Goal: Information Seeking & Learning: Learn about a topic

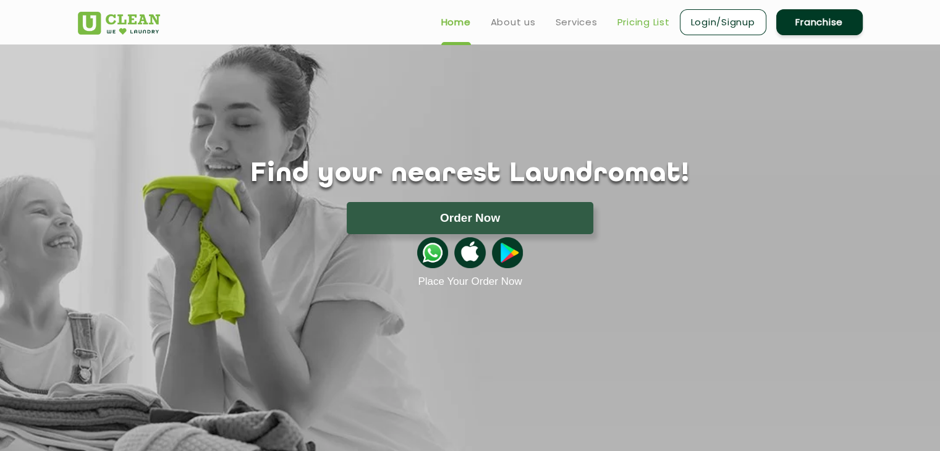
click at [633, 22] on link "Pricing List" at bounding box center [643, 22] width 53 height 15
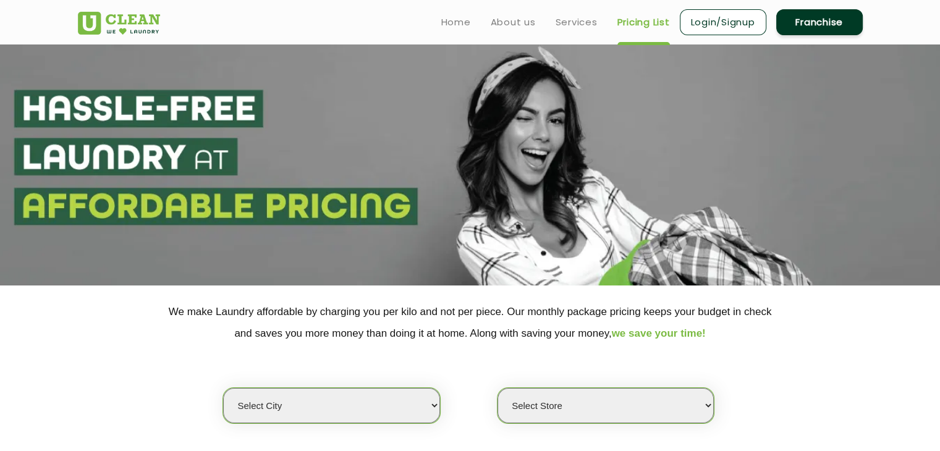
click at [309, 401] on select "Select city Aalo Agartala Agra Ahmedabad Akola Aligarh Alwar - UClean Select Am…" at bounding box center [331, 405] width 216 height 35
select select "16"
click at [223, 388] on select "Select city Aalo Agartala Agra Ahmedabad Akola Aligarh Alwar - UClean Select Am…" at bounding box center [331, 405] width 216 height 35
click at [500, 406] on select "Select Store UClean Deonar UClean LBS Marg UClean Chembur UClean Worli UClean K…" at bounding box center [605, 405] width 216 height 35
select select "473"
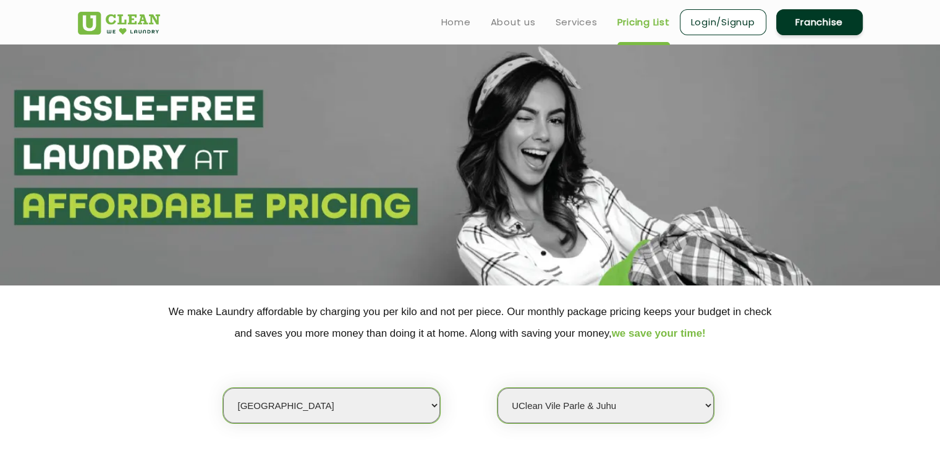
click at [497, 388] on select "Select Store UClean Deonar UClean LBS Marg UClean Chembur UClean Worli UClean K…" at bounding box center [605, 405] width 216 height 35
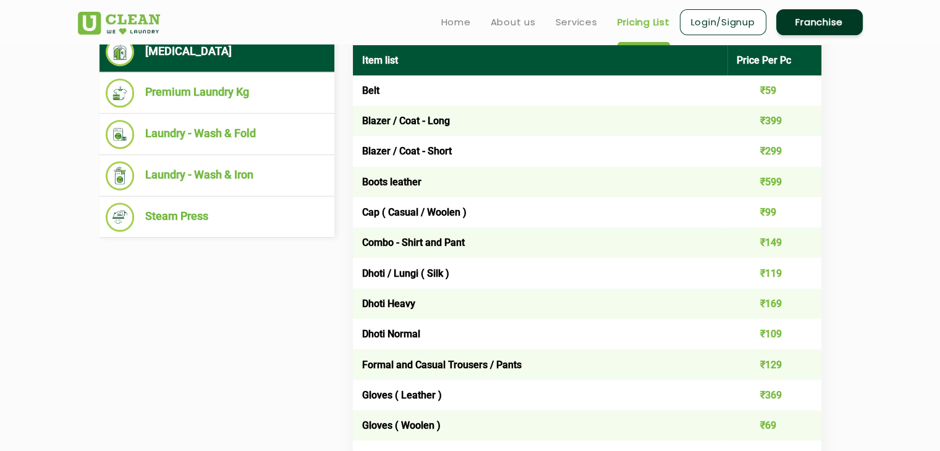
scroll to position [460, 0]
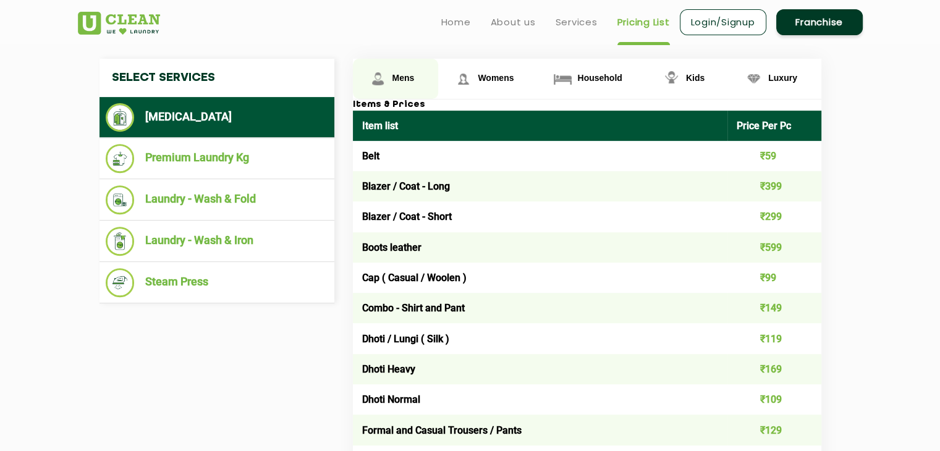
click at [408, 77] on span "Mens" at bounding box center [403, 78] width 22 height 10
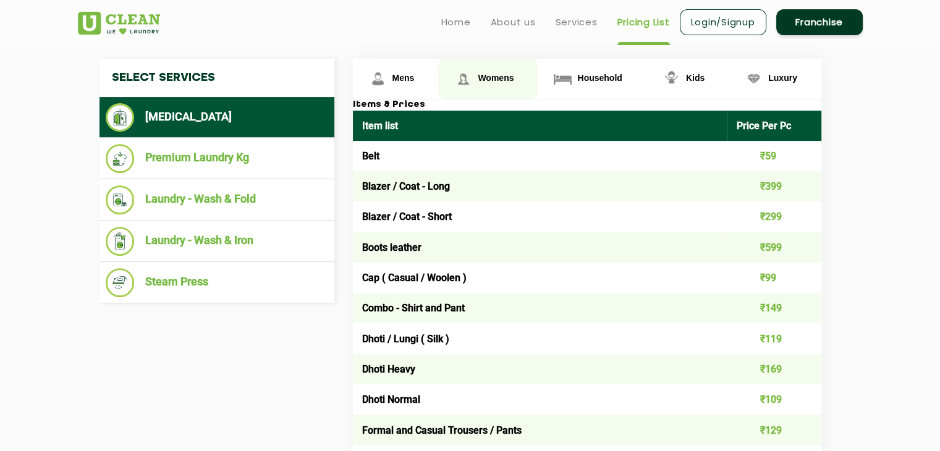
click at [494, 68] on link "Womens" at bounding box center [487, 79] width 99 height 40
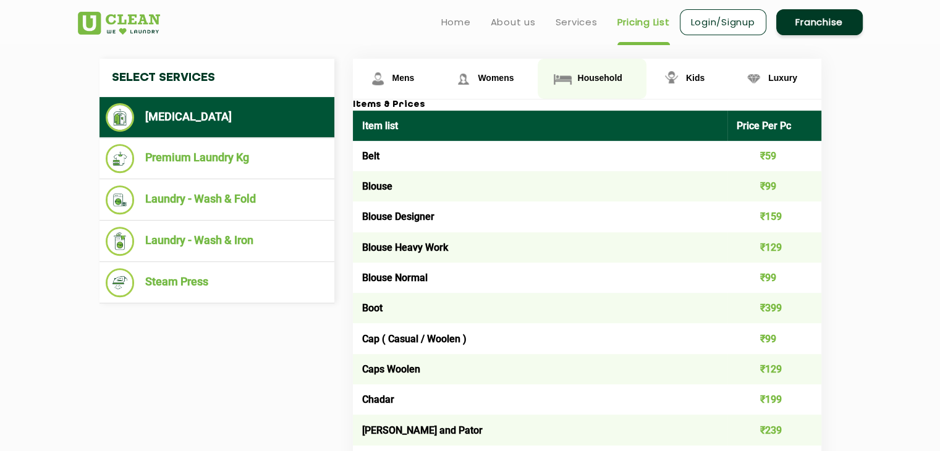
click at [605, 88] on link "Household" at bounding box center [591, 79] width 108 height 40
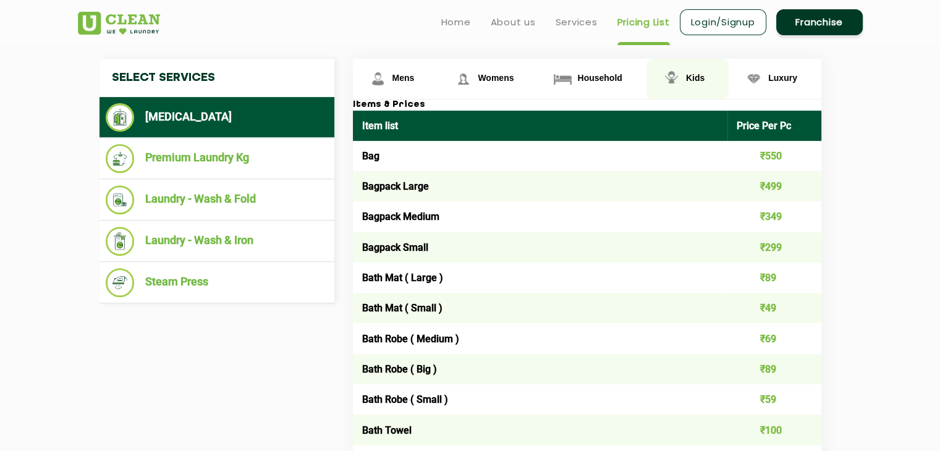
click at [678, 78] on img at bounding box center [671, 79] width 22 height 22
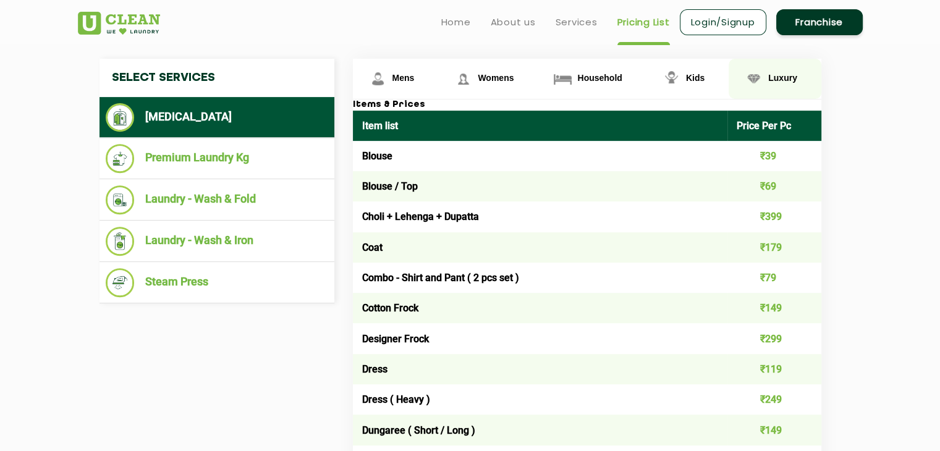
click at [781, 70] on link "Luxury" at bounding box center [774, 79] width 93 height 40
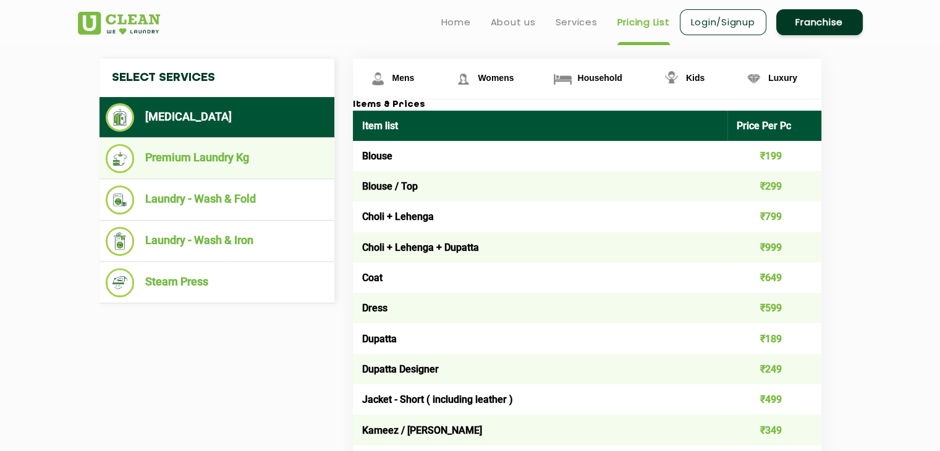
click at [263, 155] on li "Premium Laundry Kg" at bounding box center [217, 158] width 222 height 29
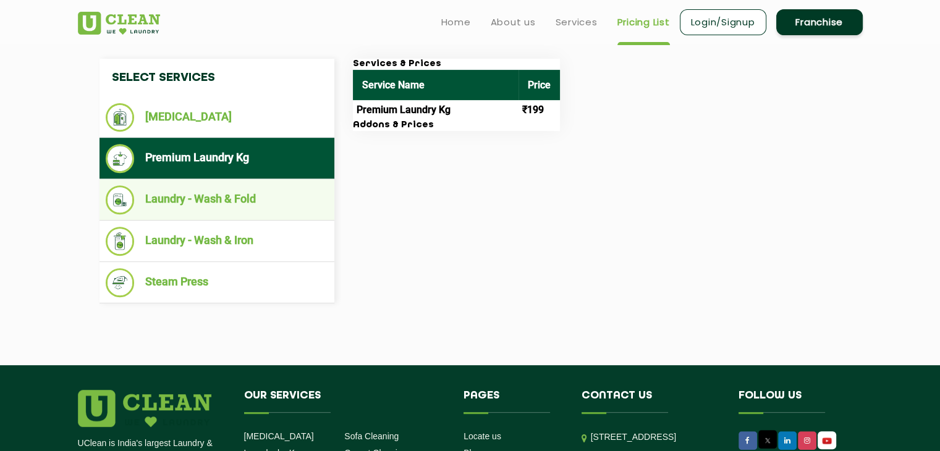
click at [248, 195] on li "Laundry - Wash & Fold" at bounding box center [217, 199] width 222 height 29
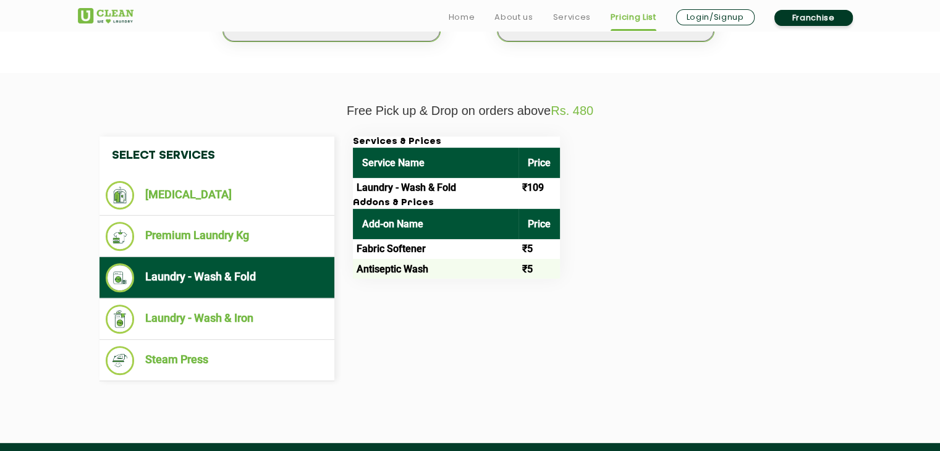
scroll to position [383, 0]
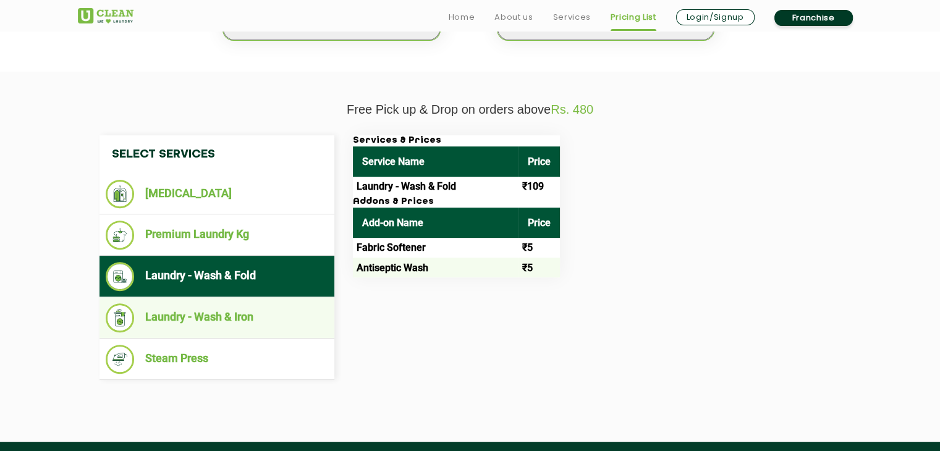
click at [230, 314] on li "Laundry - Wash & Iron" at bounding box center [217, 317] width 222 height 29
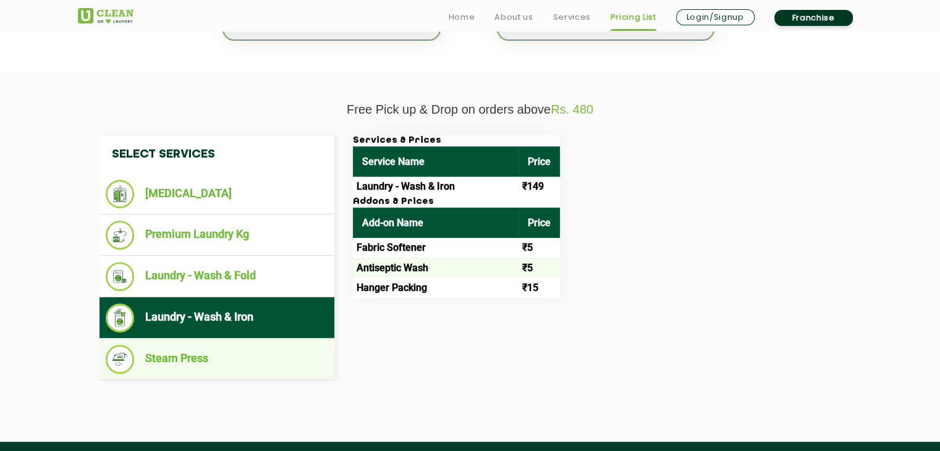
click at [227, 359] on li "Steam Press" at bounding box center [217, 359] width 222 height 29
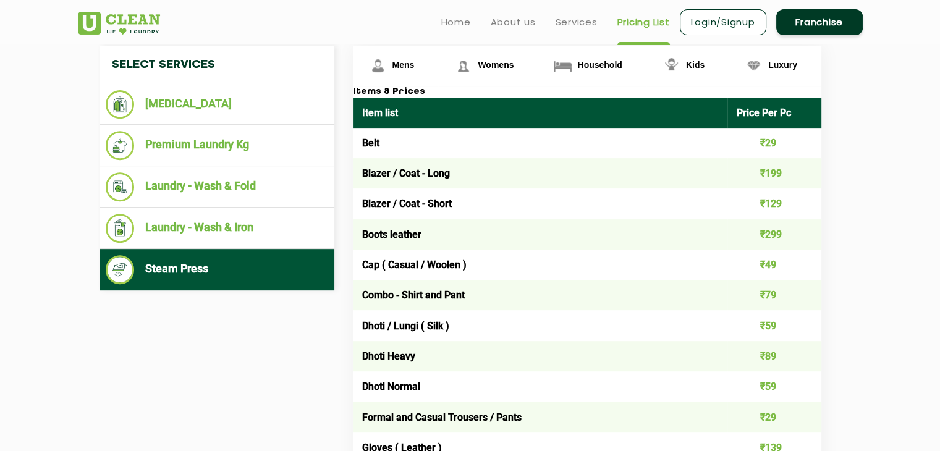
scroll to position [342, 0]
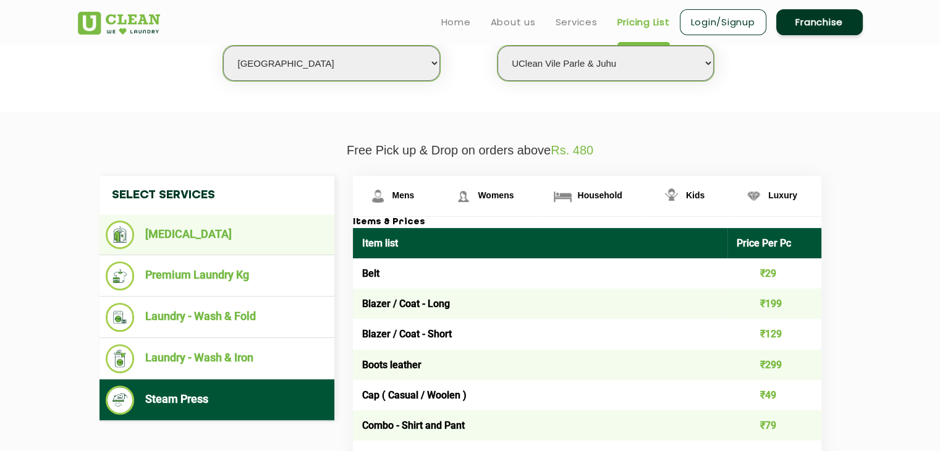
click at [205, 245] on li "[MEDICAL_DATA]" at bounding box center [217, 235] width 222 height 28
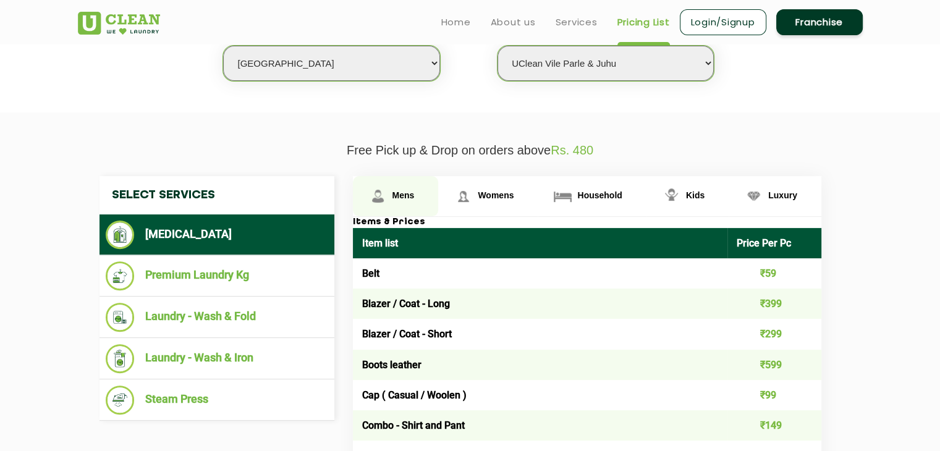
click at [395, 190] on span "Mens" at bounding box center [403, 195] width 22 height 10
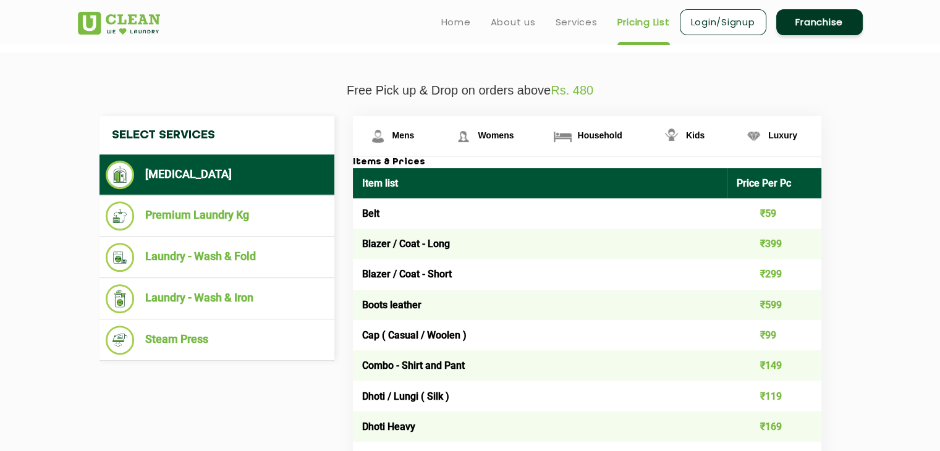
scroll to position [395, 0]
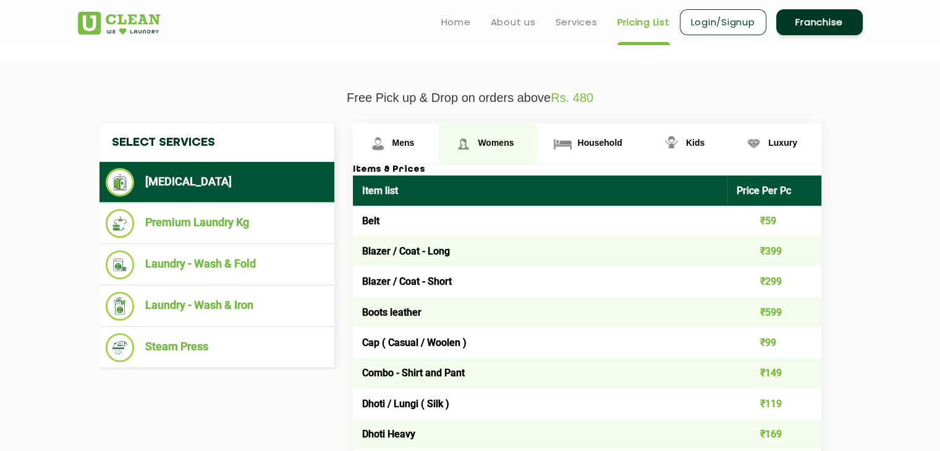
click at [492, 140] on span "Womens" at bounding box center [495, 143] width 36 height 10
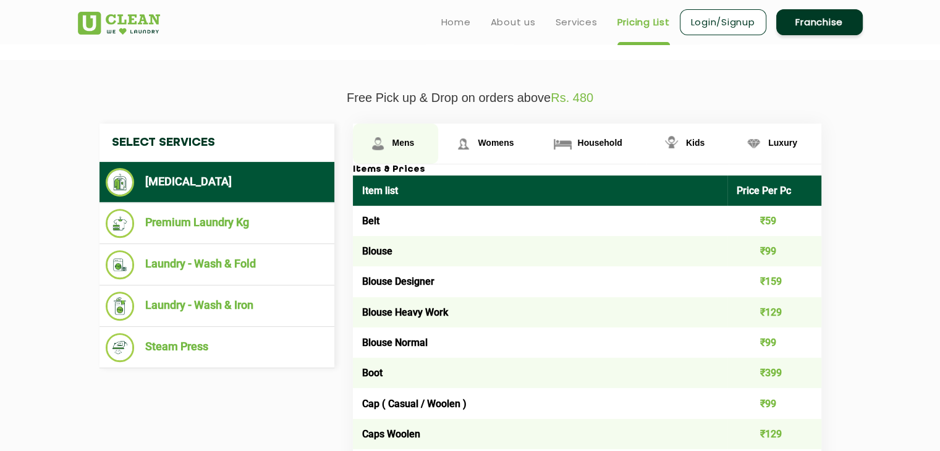
click at [396, 144] on span "Mens" at bounding box center [403, 143] width 22 height 10
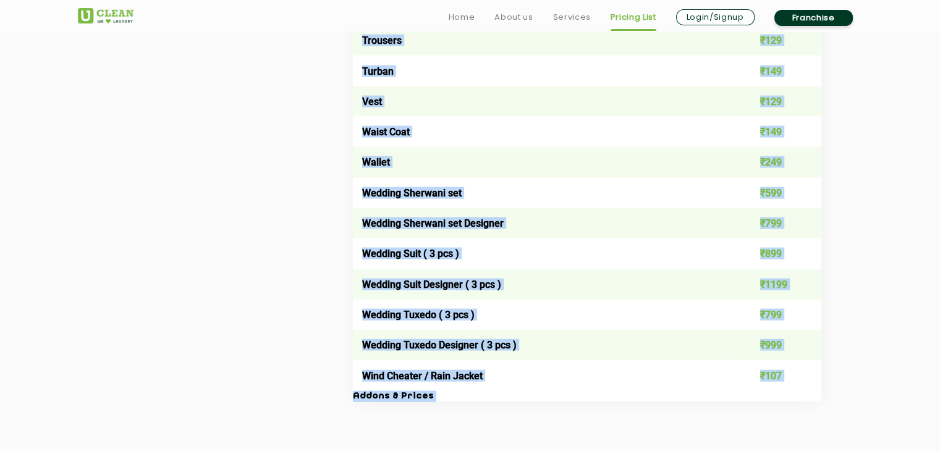
scroll to position [2690, 0]
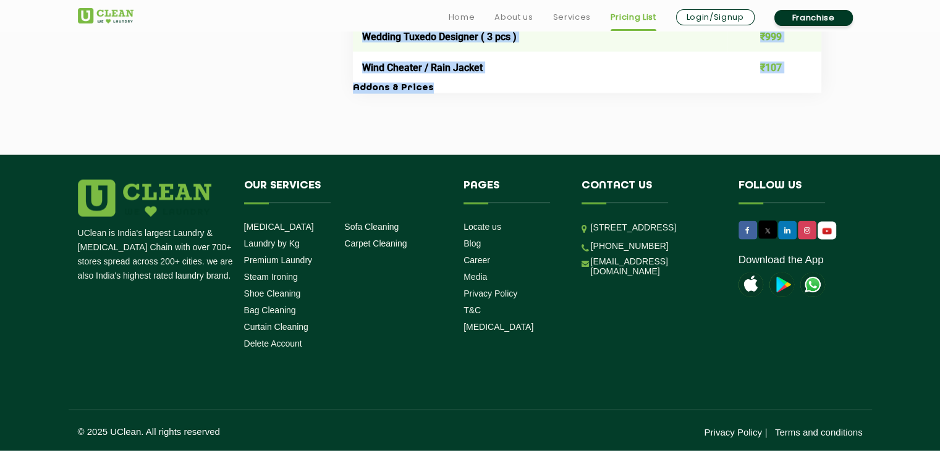
drag, startPoint x: 351, startPoint y: 75, endPoint x: 854, endPoint y: 163, distance: 510.4
copy div "Item list Price Per Pc Belt ₹59 Blazer / Coat - Long ₹399 Blazer / Coat - Short…"
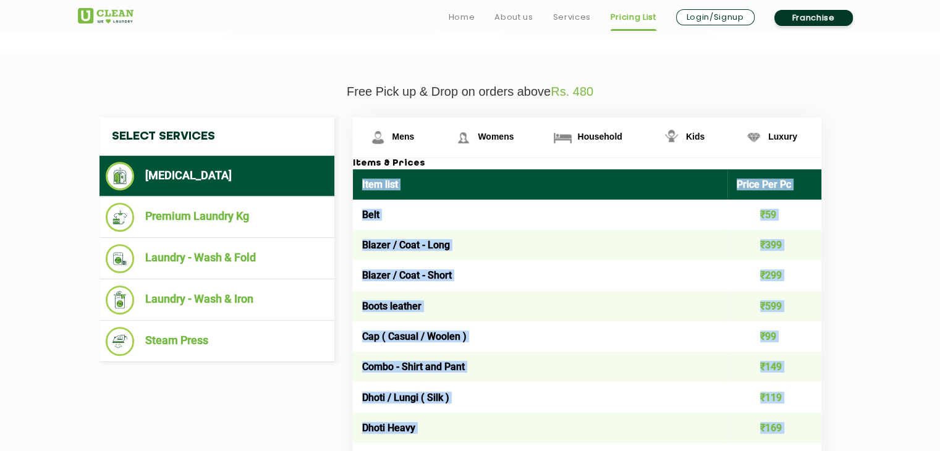
scroll to position [383, 0]
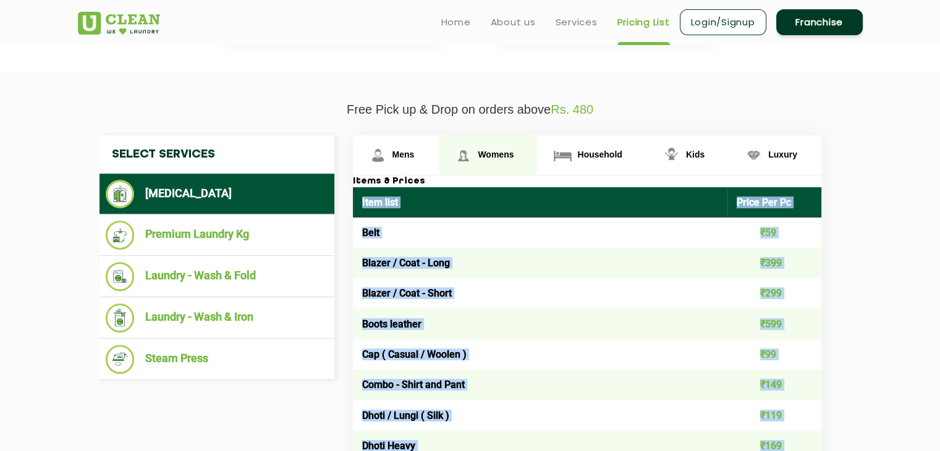
click at [498, 141] on link "Womens" at bounding box center [487, 155] width 99 height 40
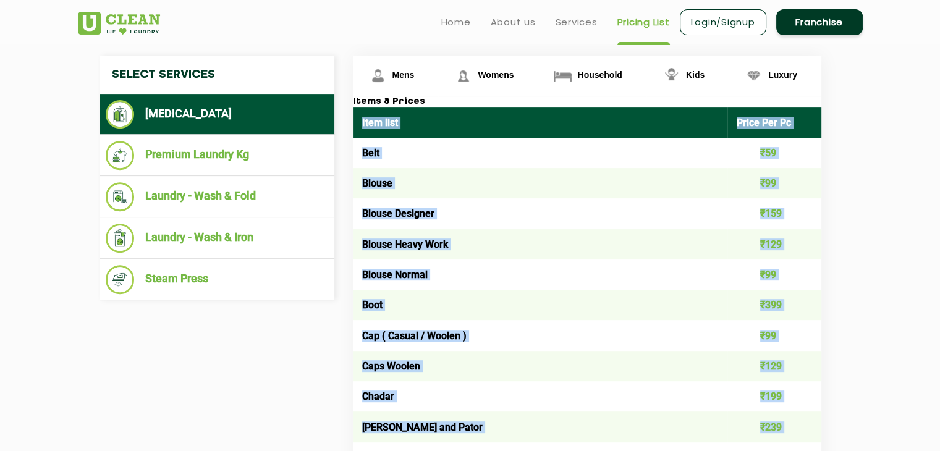
scroll to position [457, 0]
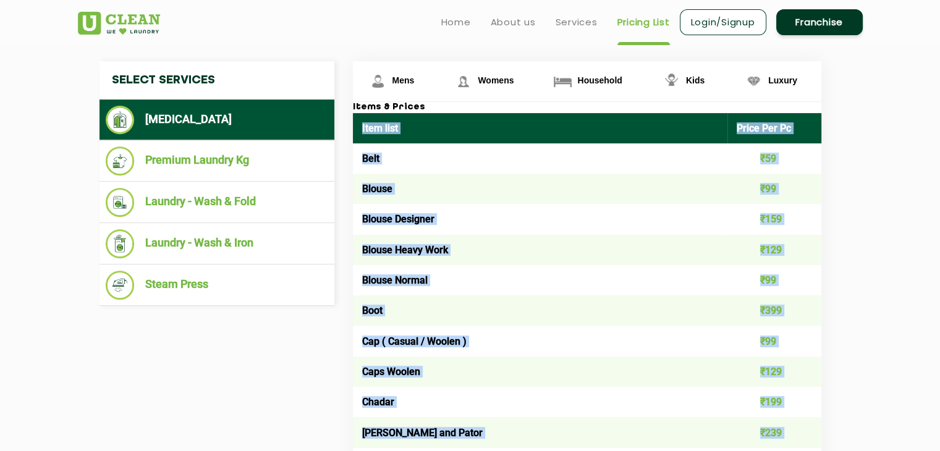
copy div "Item list Price Per Pc Belt ₹59 Blazer / Coat - Long ₹399 Blazer / Coat - Short…"
click at [581, 83] on span "Household" at bounding box center [599, 80] width 44 height 10
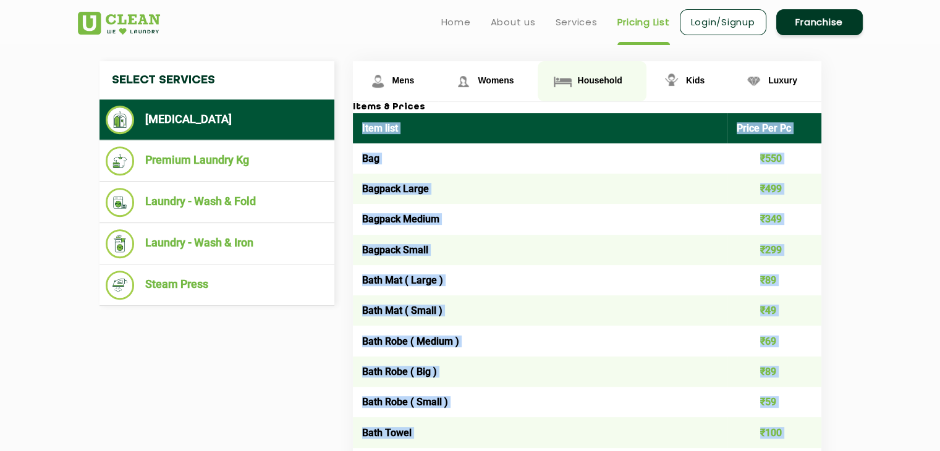
copy div "Item list Price Per Pc Belt ₹59 Blazer / Coat - Long ₹399 Blazer / Coat - Short…"
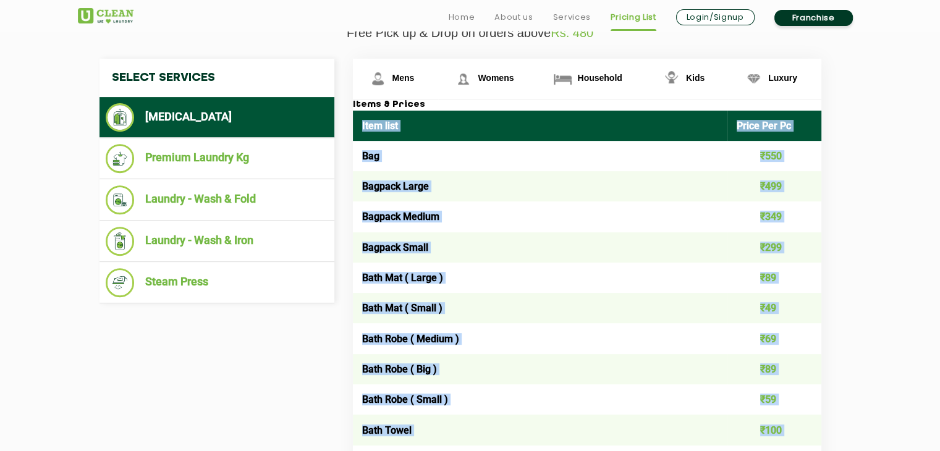
scroll to position [469, 0]
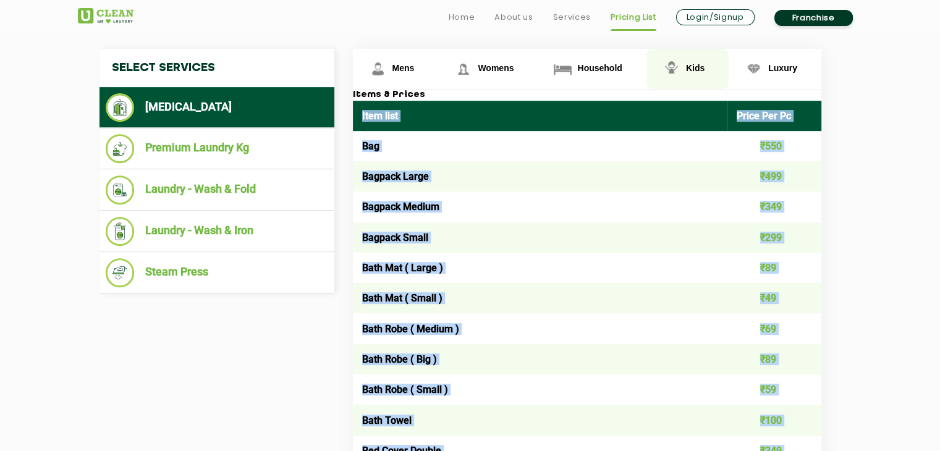
click at [686, 65] on span "Kids" at bounding box center [695, 68] width 19 height 10
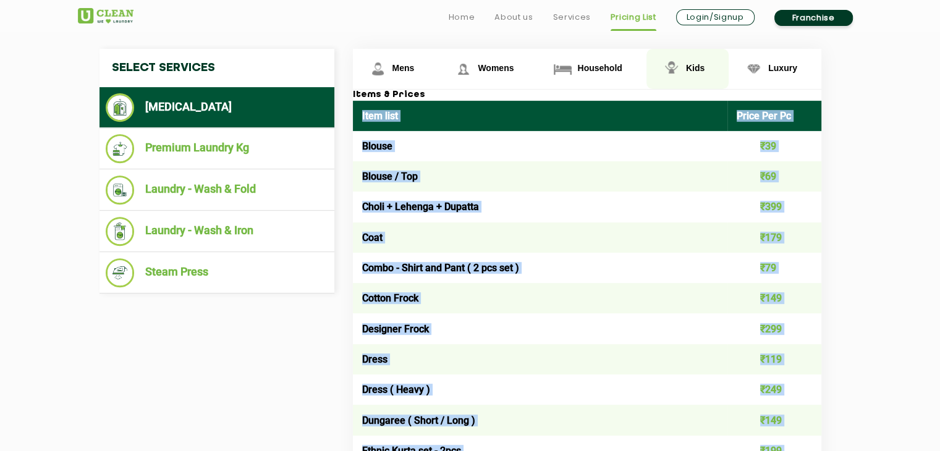
copy div "Item list Price Per Pc Belt ₹59 Blazer / Coat - Long ₹399 Blazer / Coat - Short…"
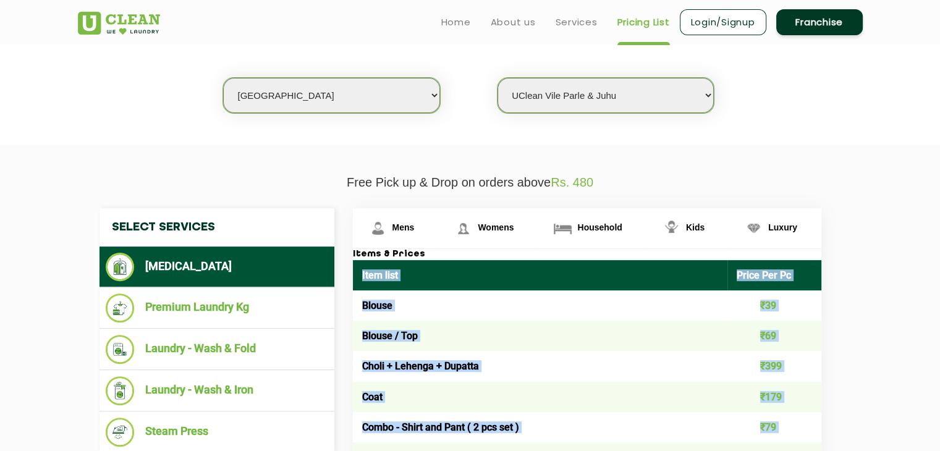
scroll to position [274, 0]
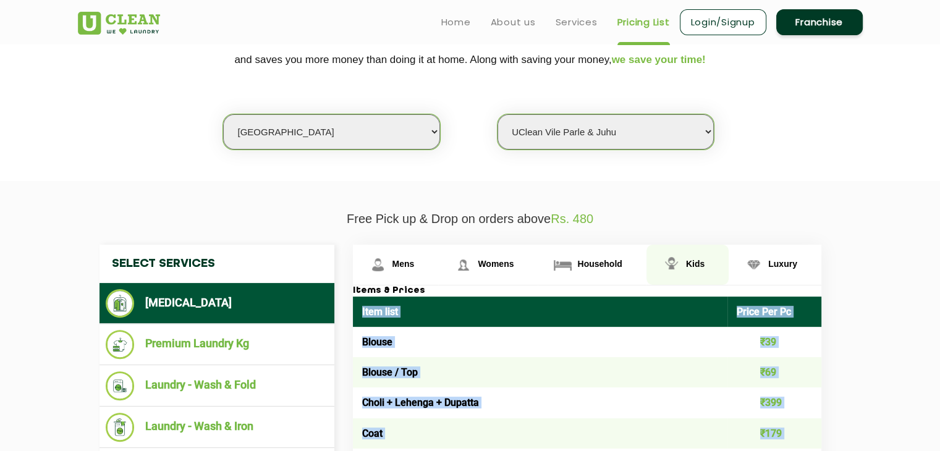
click at [694, 260] on span "Kids" at bounding box center [695, 264] width 19 height 10
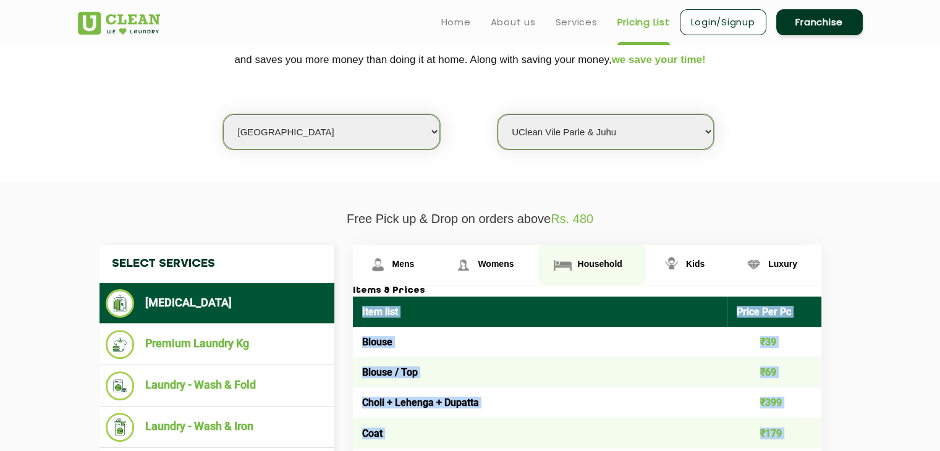
click at [614, 267] on span "Household" at bounding box center [599, 264] width 44 height 10
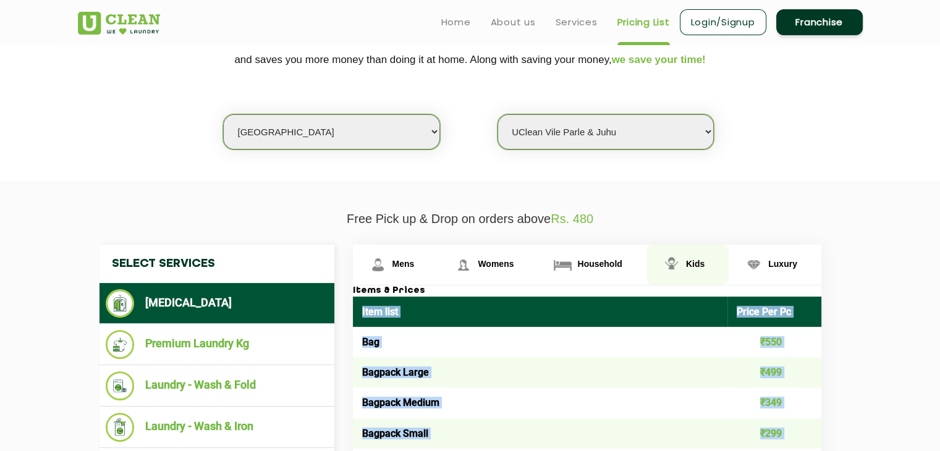
click at [695, 264] on span "Kids" at bounding box center [695, 264] width 19 height 10
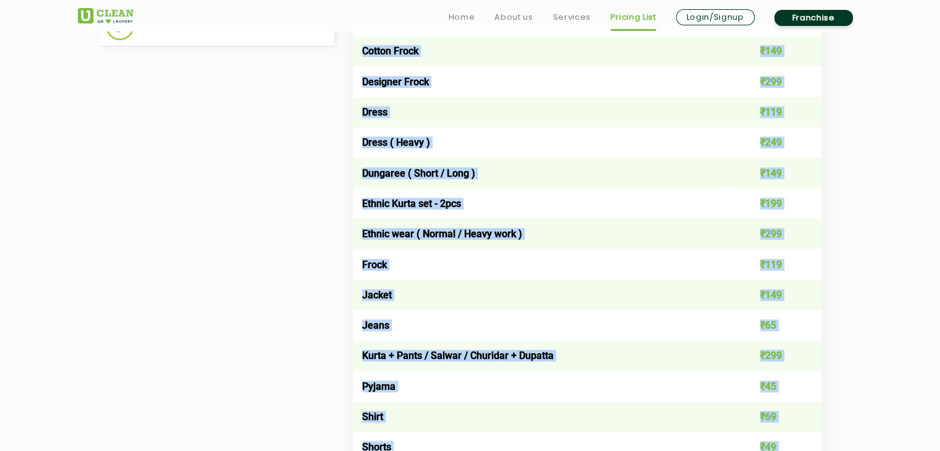
scroll to position [731, 0]
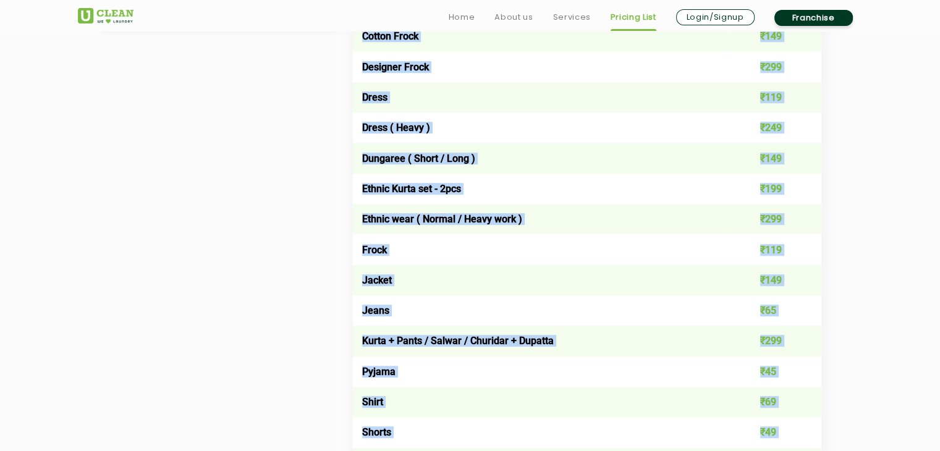
copy div "Item list Price Per Pc Belt ₹59 Blazer / Coat - Long ₹399 Blazer / Coat - Short…"
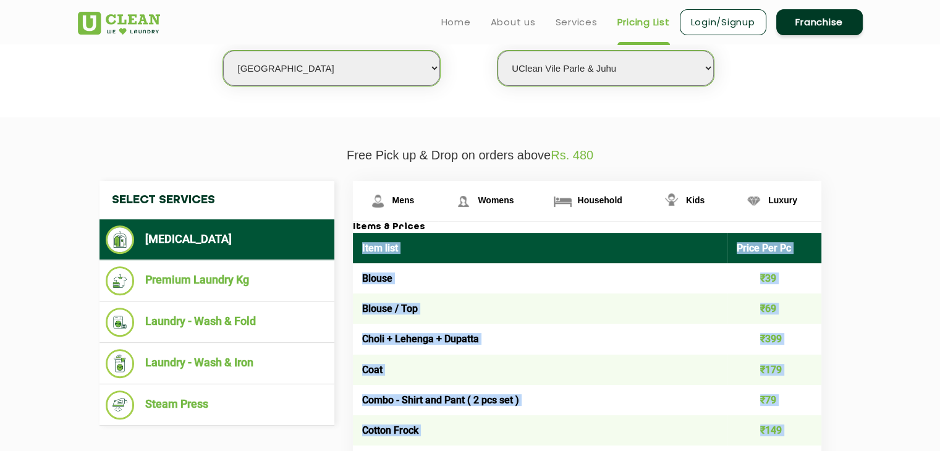
scroll to position [249, 0]
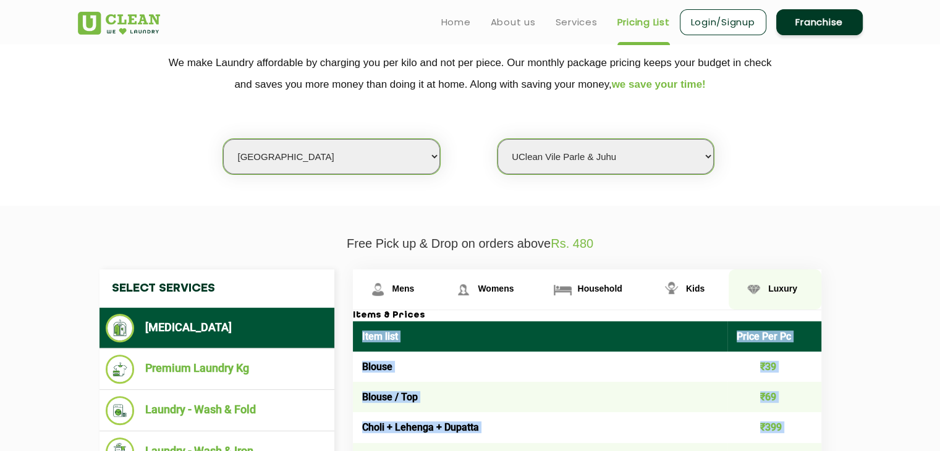
click at [771, 285] on span "Luxury" at bounding box center [782, 289] width 29 height 10
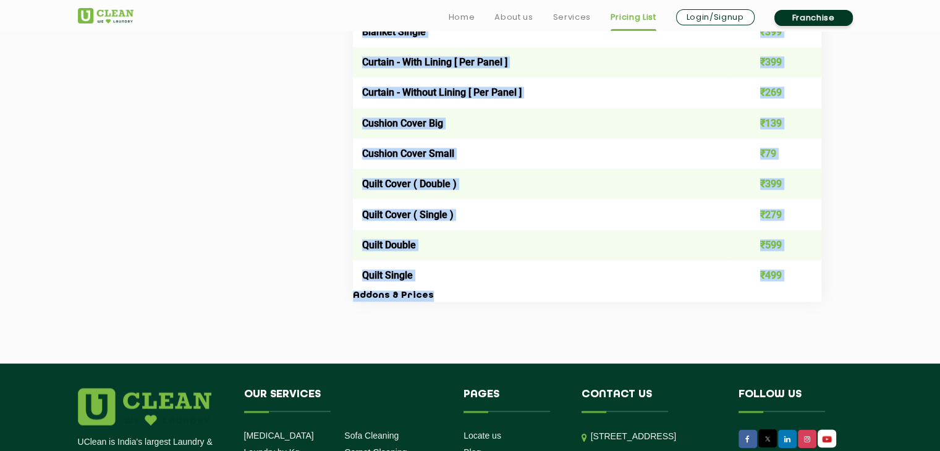
scroll to position [2087, 0]
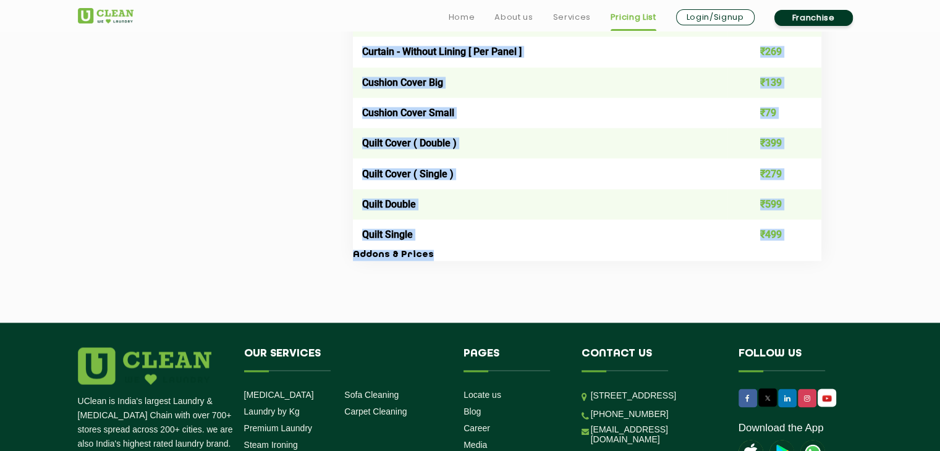
copy div "Item list Price Per Pc Belt ₹59 Blazer / Coat - Long ₹399 Blazer / Coat - Short…"
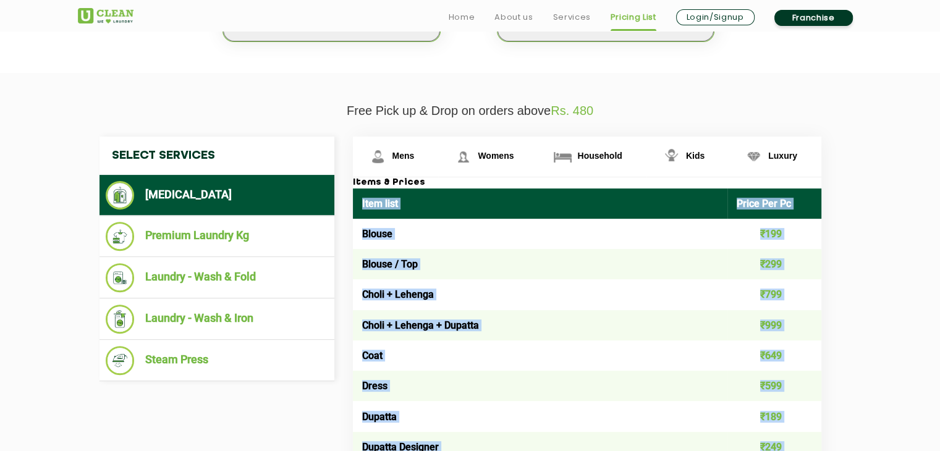
scroll to position [406, 0]
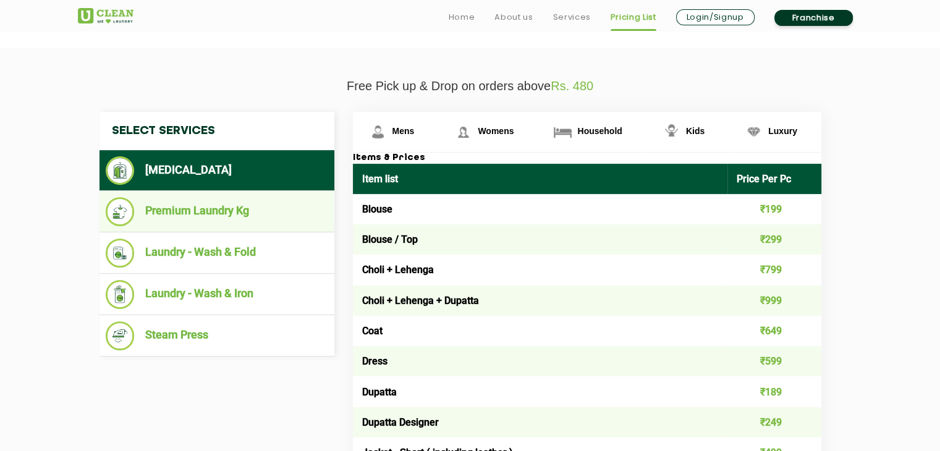
click at [265, 221] on li "Premium Laundry Kg" at bounding box center [217, 211] width 222 height 29
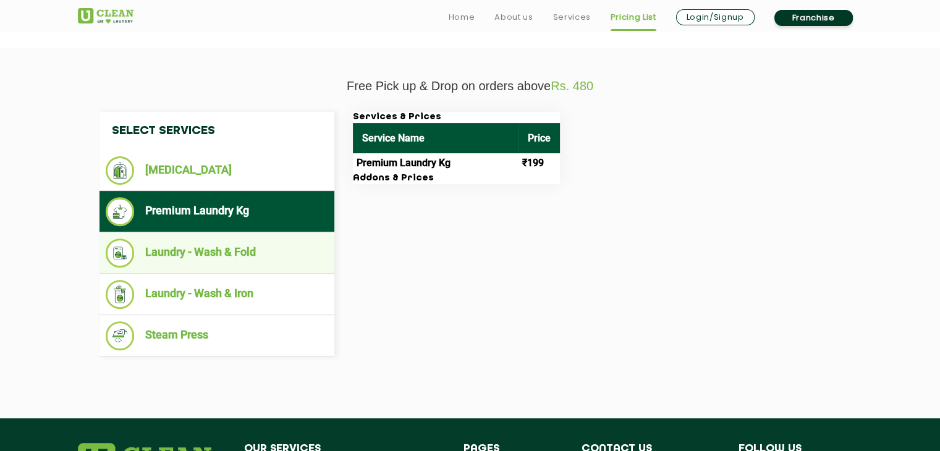
click at [278, 246] on li "Laundry - Wash & Fold" at bounding box center [217, 252] width 222 height 29
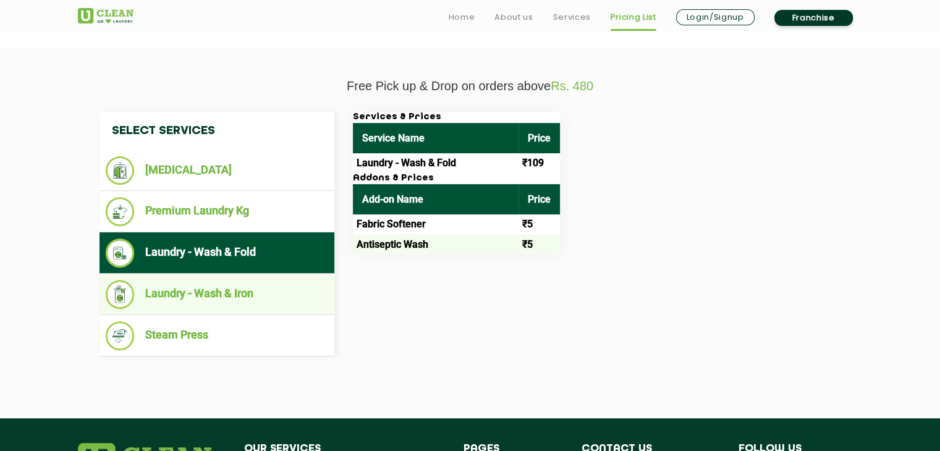
click at [196, 288] on li "Laundry - Wash & Iron" at bounding box center [217, 294] width 222 height 29
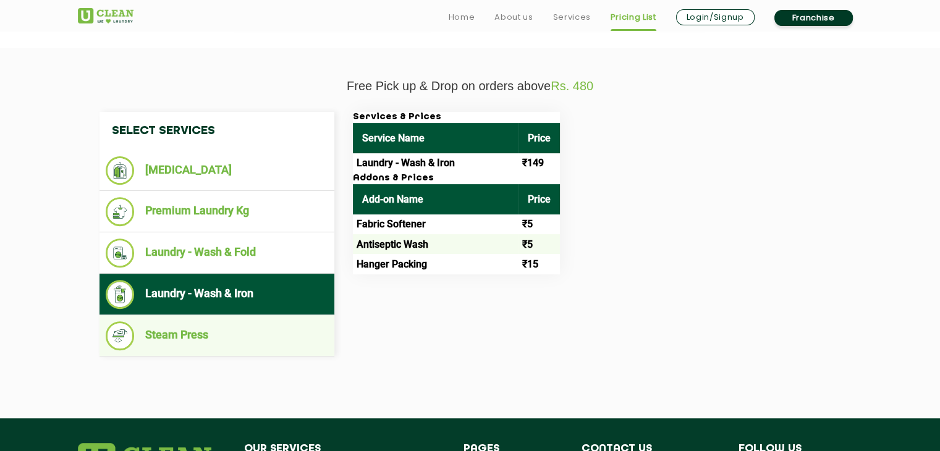
click at [212, 324] on li "Steam Press" at bounding box center [217, 335] width 222 height 29
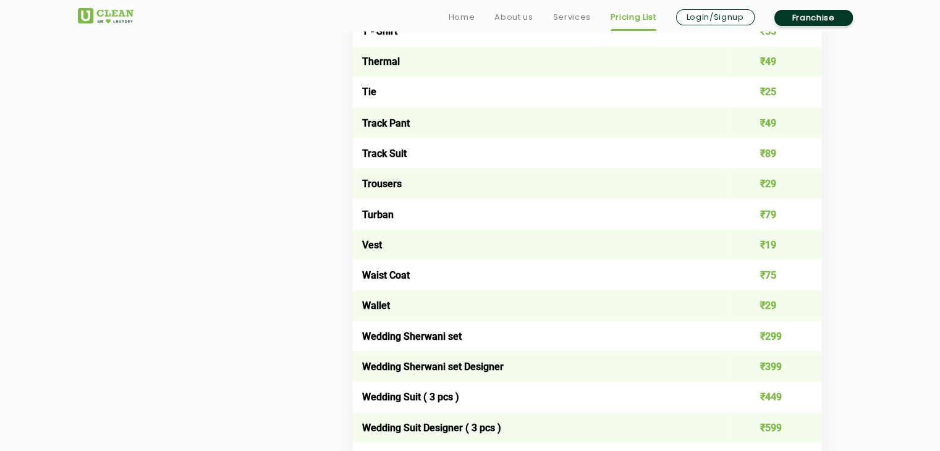
scroll to position [2690, 0]
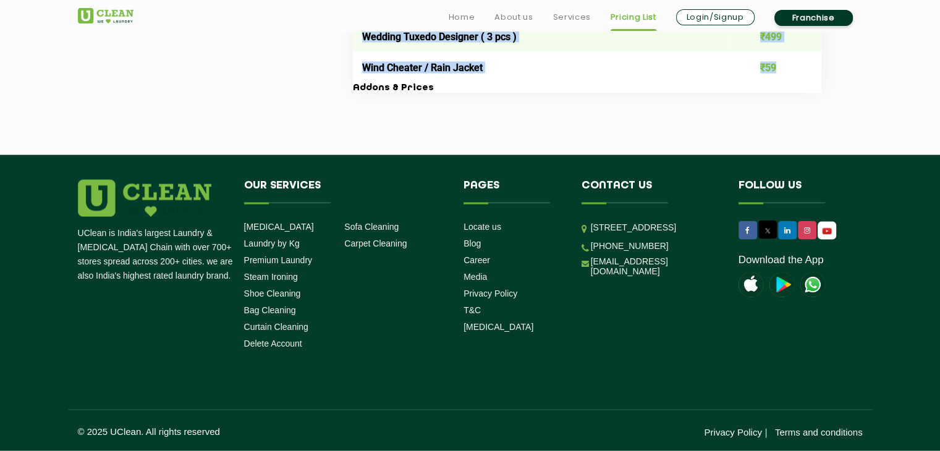
drag, startPoint x: 355, startPoint y: 62, endPoint x: 781, endPoint y: 71, distance: 426.3
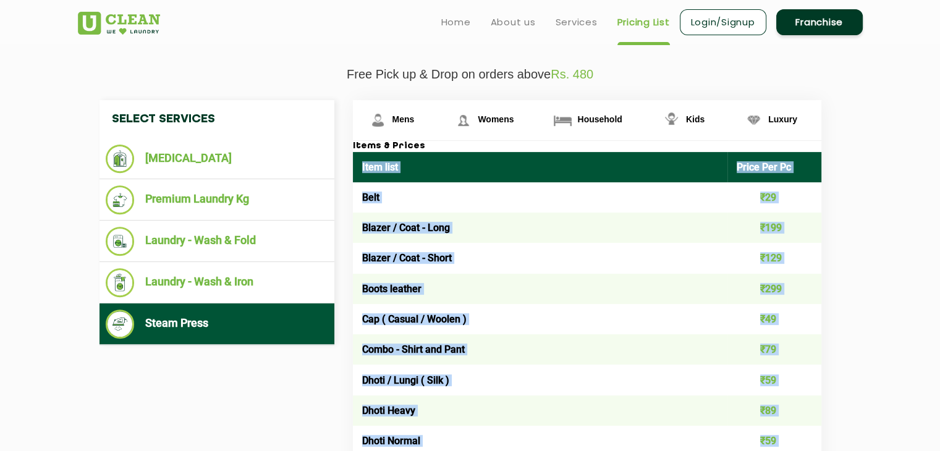
scroll to position [385, 0]
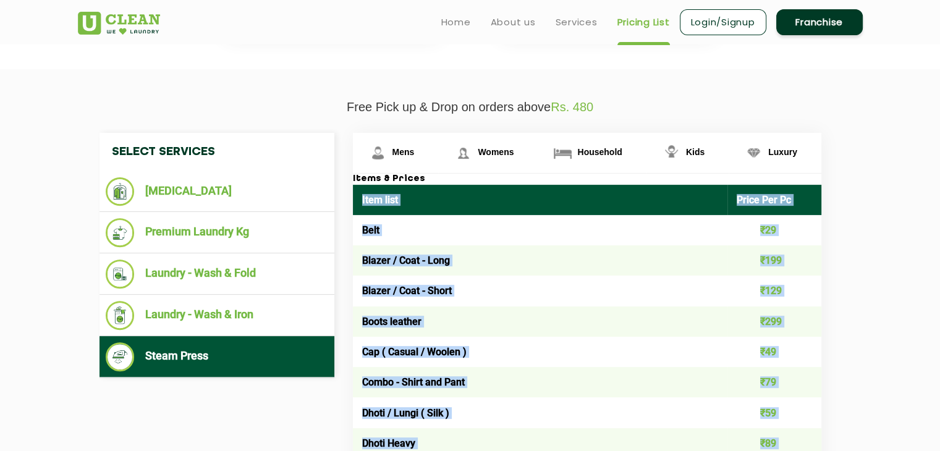
copy table "Item list Price Per Pc Belt ₹29 Blazer / Coat - Long ₹199 Blazer / Coat - Short…"
click at [486, 150] on span "Womens" at bounding box center [495, 152] width 36 height 10
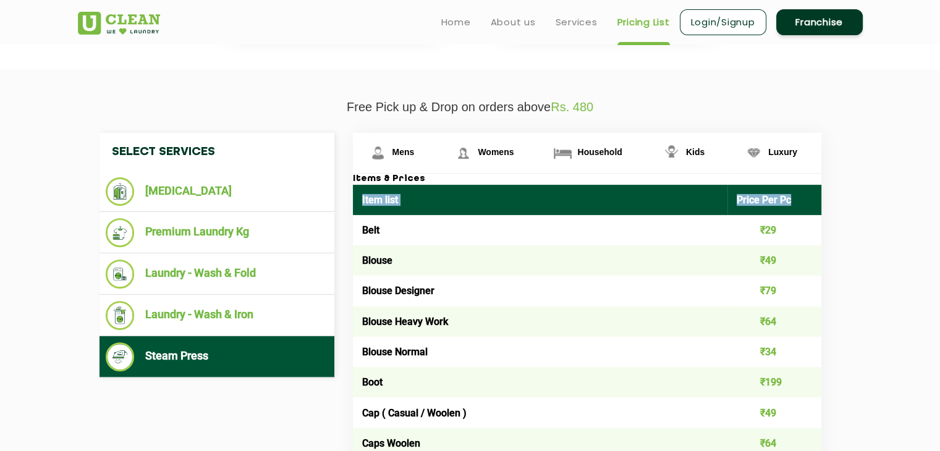
click at [364, 222] on td "Belt" at bounding box center [540, 230] width 375 height 30
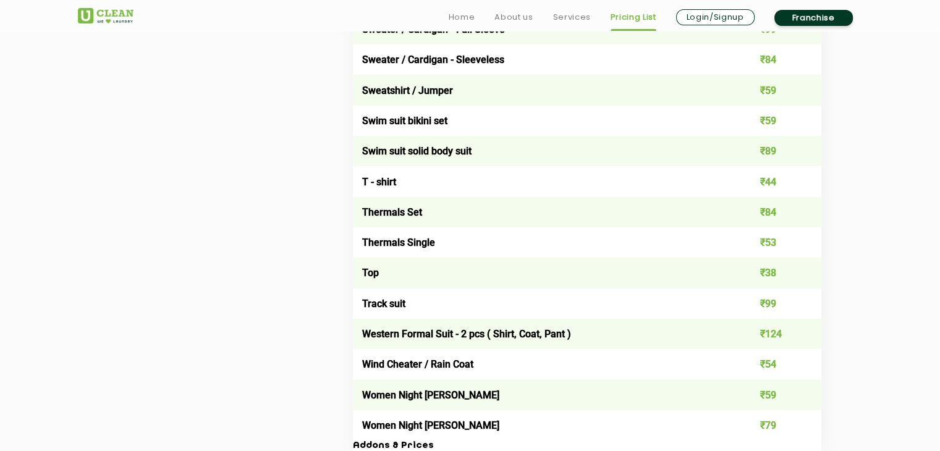
scroll to position [4586, 0]
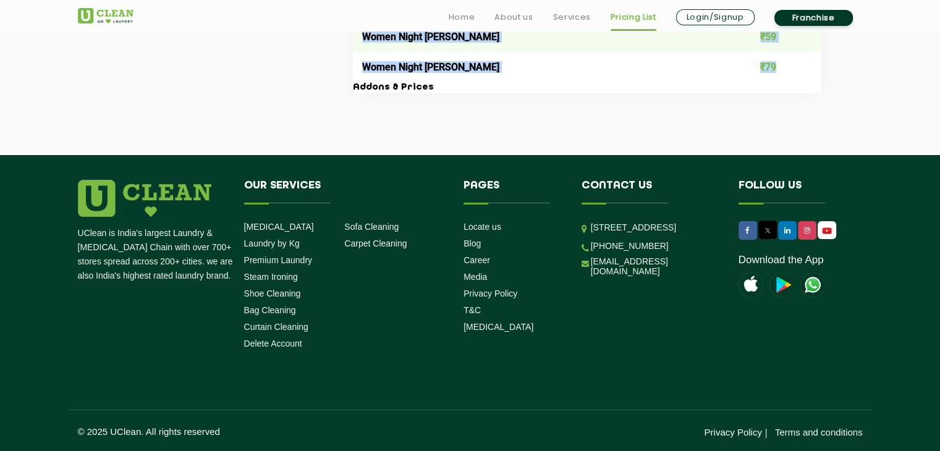
drag, startPoint x: 358, startPoint y: 198, endPoint x: 794, endPoint y: 78, distance: 451.8
copy table "Item list Price Per Pc Belt ₹29 Blouse ₹49 Blouse Designer ₹79 Blouse Heavy Wor…"
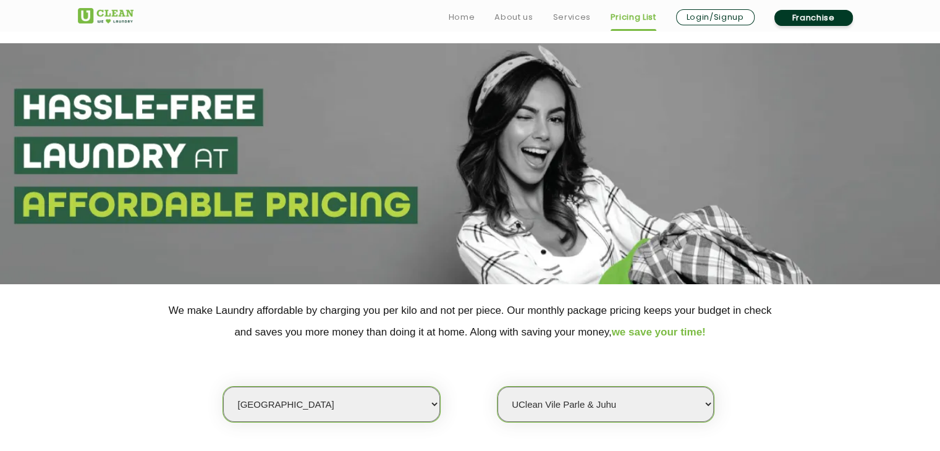
scroll to position [390, 0]
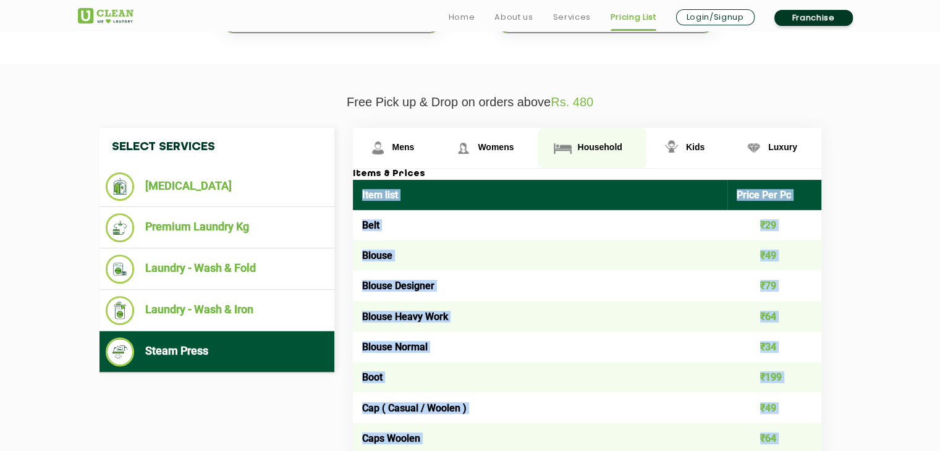
click at [592, 137] on link "Household" at bounding box center [591, 148] width 108 height 40
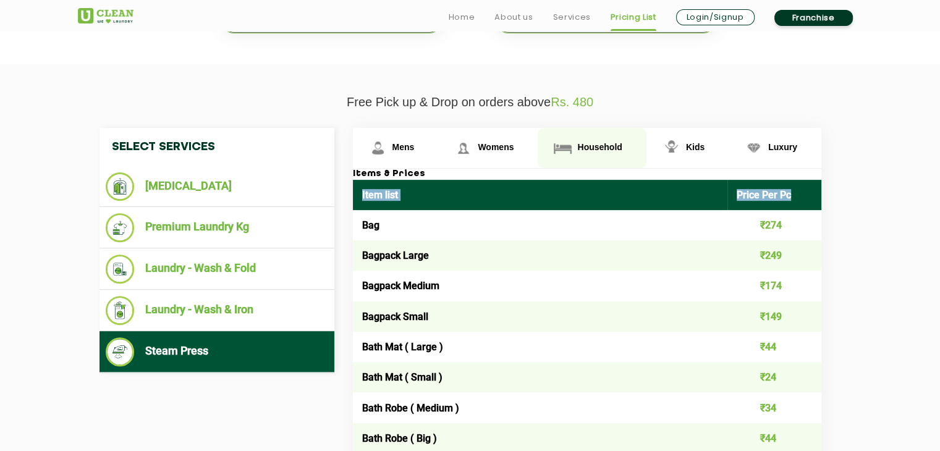
click at [599, 153] on link "Household" at bounding box center [591, 148] width 108 height 40
click at [358, 218] on td "Bag" at bounding box center [540, 225] width 375 height 30
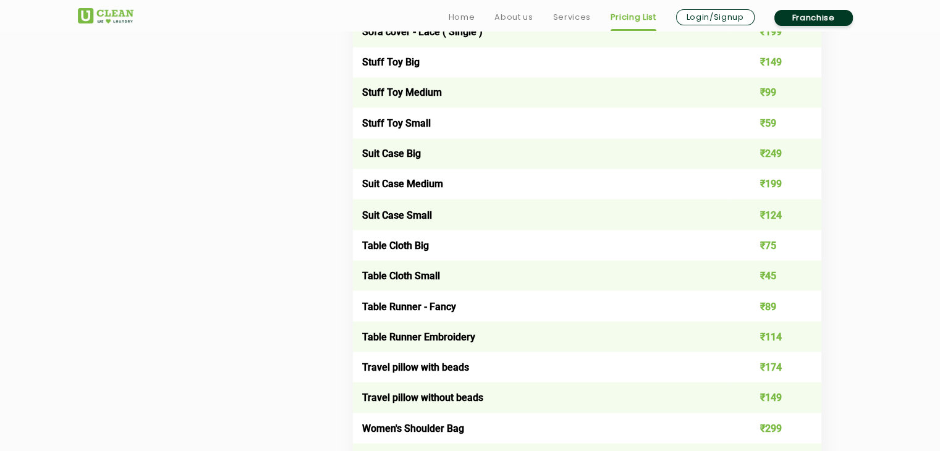
scroll to position [2537, 0]
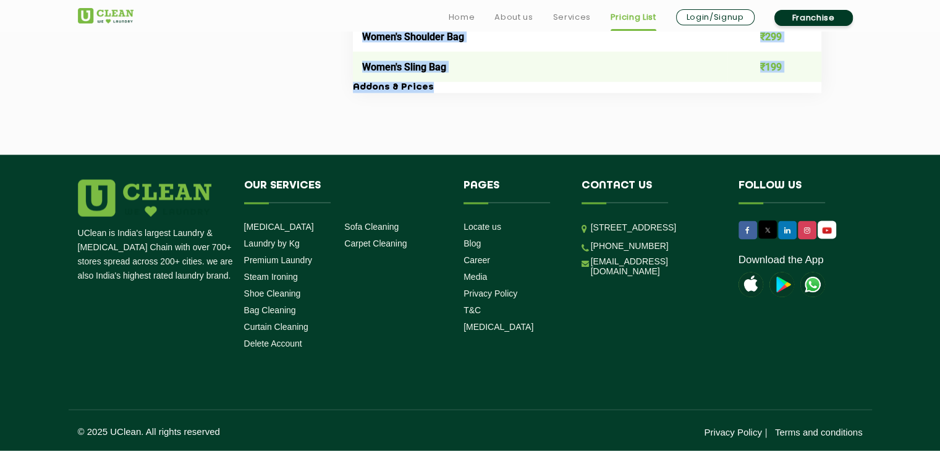
drag, startPoint x: 351, startPoint y: 206, endPoint x: 797, endPoint y: 87, distance: 461.6
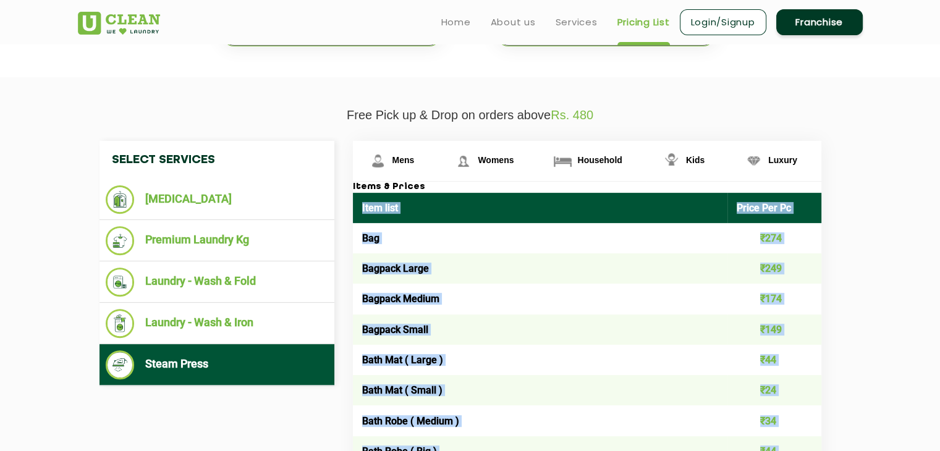
scroll to position [288, 0]
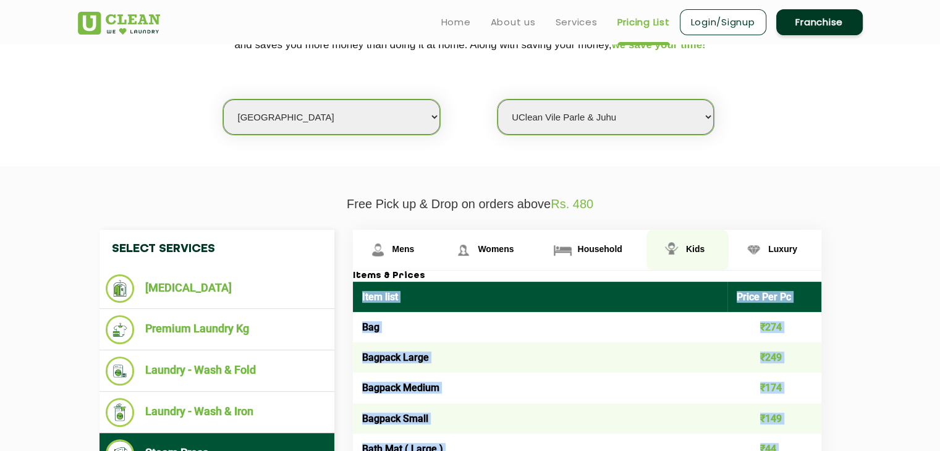
click at [689, 249] on span "Kids" at bounding box center [695, 249] width 19 height 10
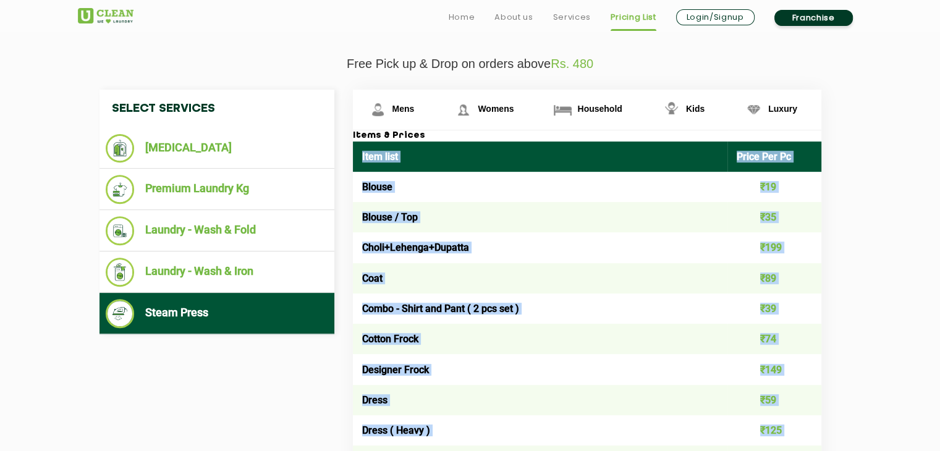
scroll to position [450, 0]
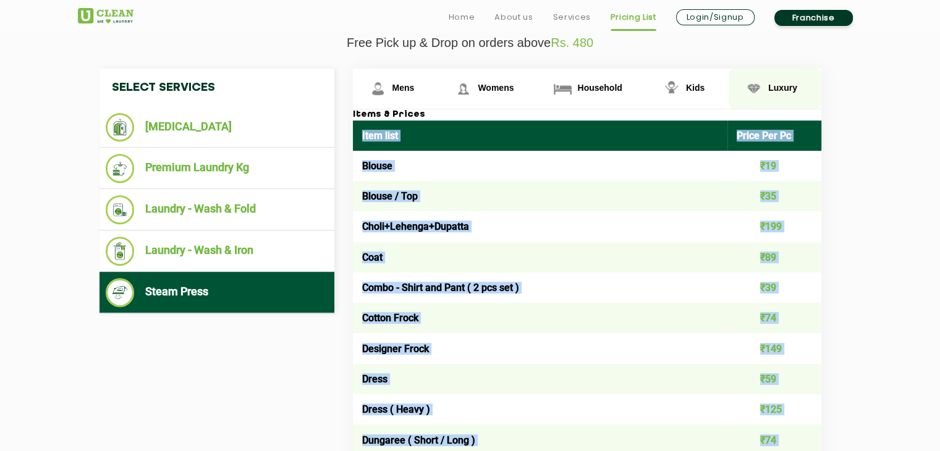
click at [785, 83] on span "Luxury" at bounding box center [782, 88] width 29 height 10
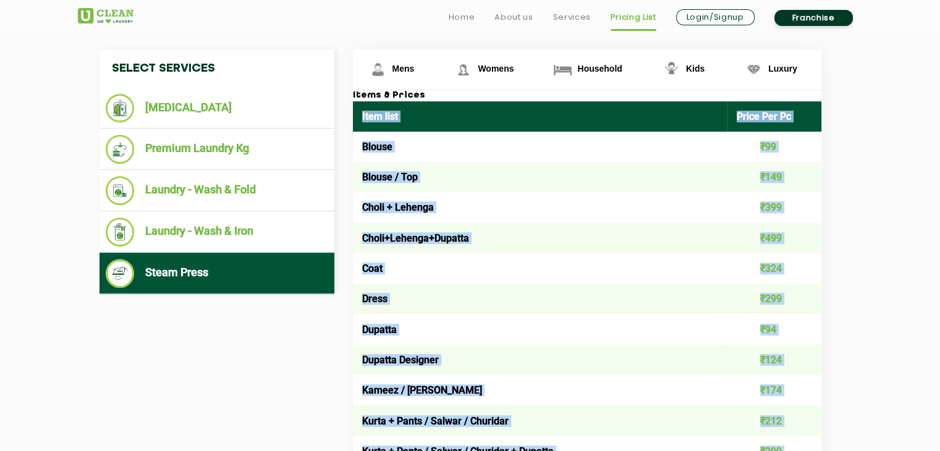
scroll to position [463, 0]
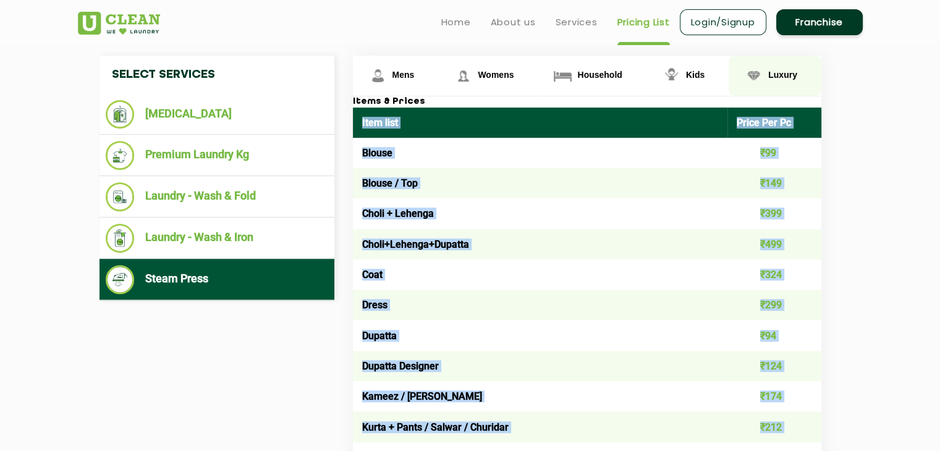
click at [780, 66] on link "Luxury" at bounding box center [774, 76] width 93 height 40
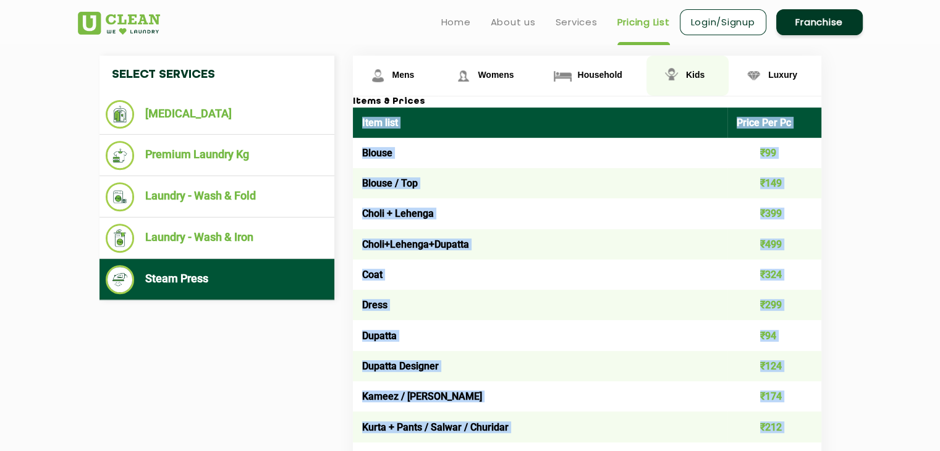
click at [693, 75] on span "Kids" at bounding box center [695, 75] width 19 height 10
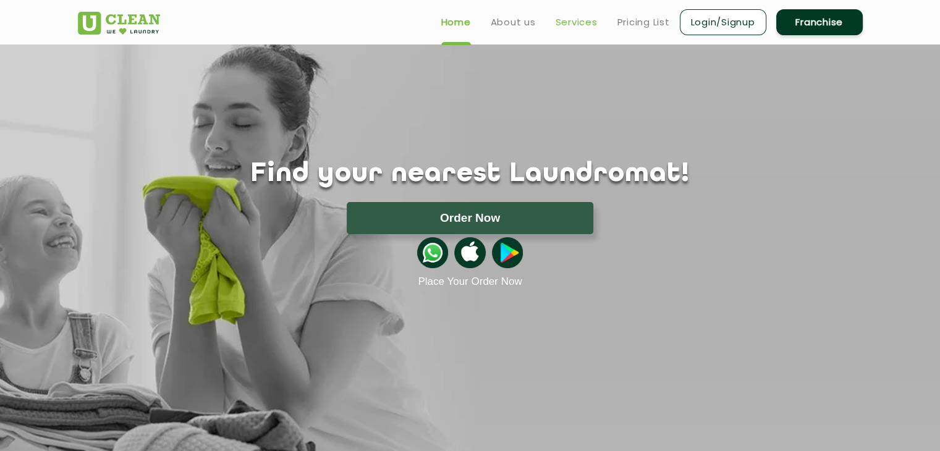
click at [575, 25] on link "Services" at bounding box center [576, 22] width 42 height 15
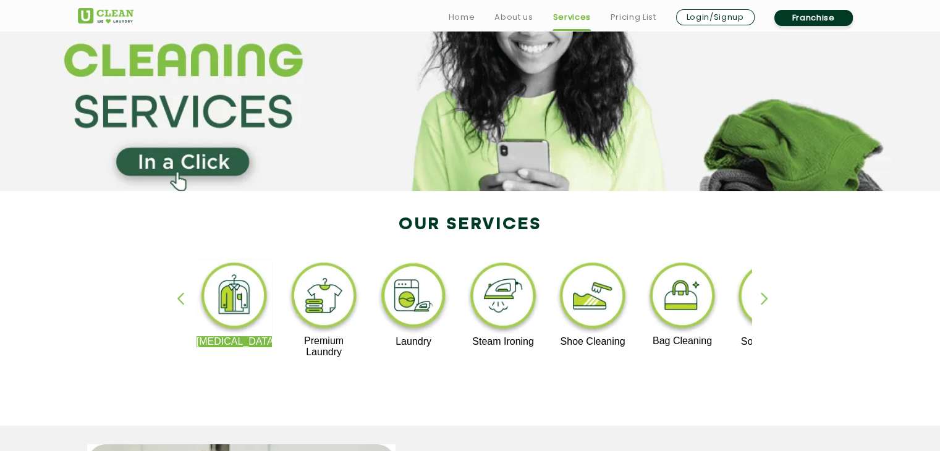
scroll to position [124, 0]
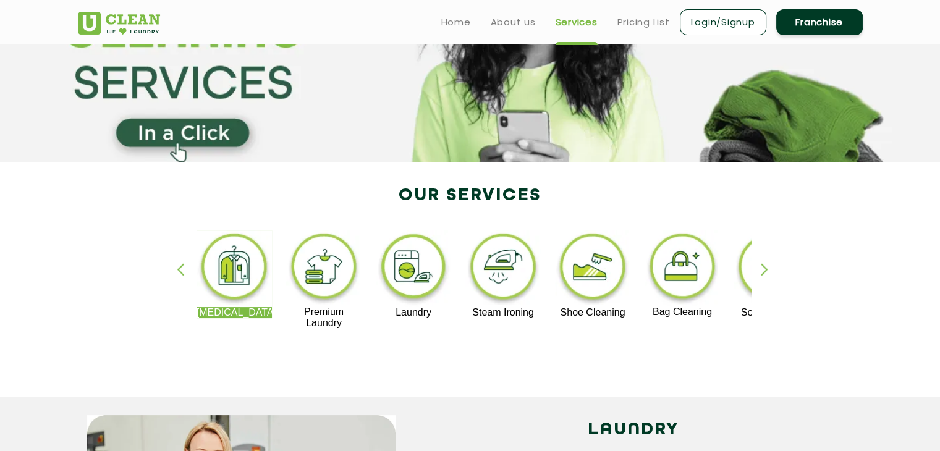
click at [770, 270] on div "button" at bounding box center [769, 280] width 19 height 34
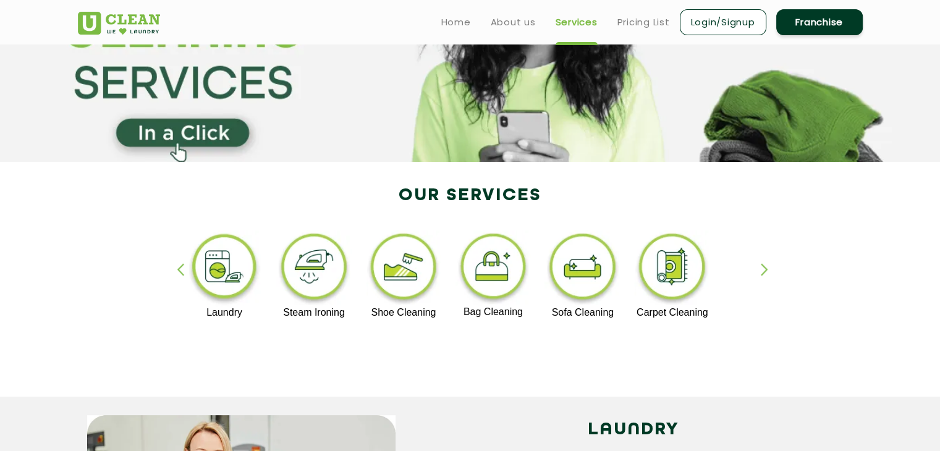
click at [770, 270] on div "button" at bounding box center [769, 280] width 19 height 34
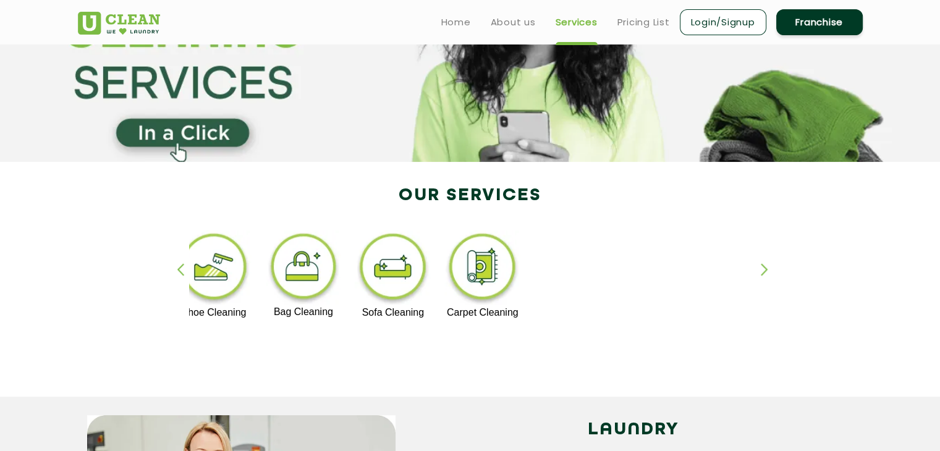
click at [180, 267] on div "button" at bounding box center [186, 280] width 19 height 34
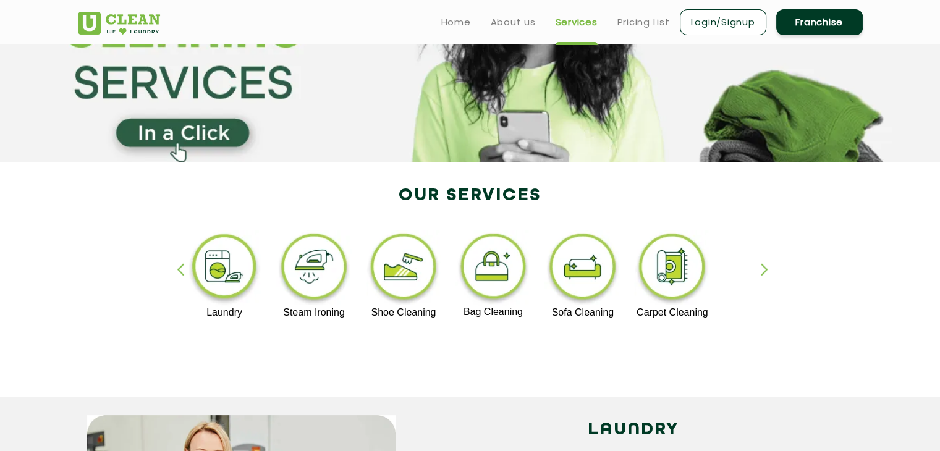
click at [180, 267] on div "button" at bounding box center [186, 280] width 19 height 34
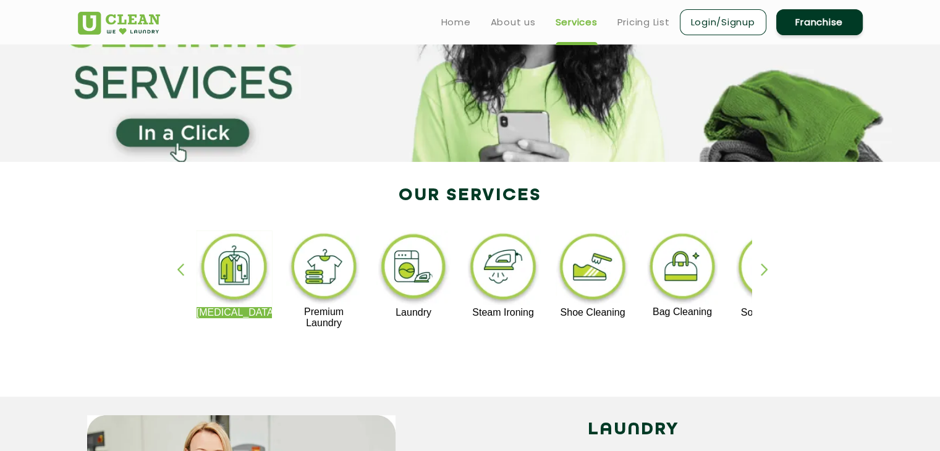
click at [180, 267] on div "button" at bounding box center [186, 280] width 19 height 34
click at [763, 268] on div "button" at bounding box center [769, 280] width 19 height 34
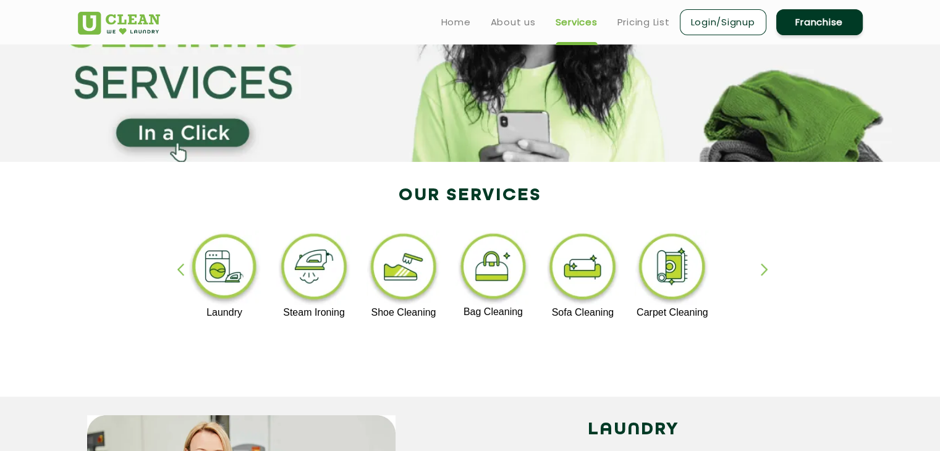
click at [181, 270] on div "button" at bounding box center [186, 280] width 19 height 34
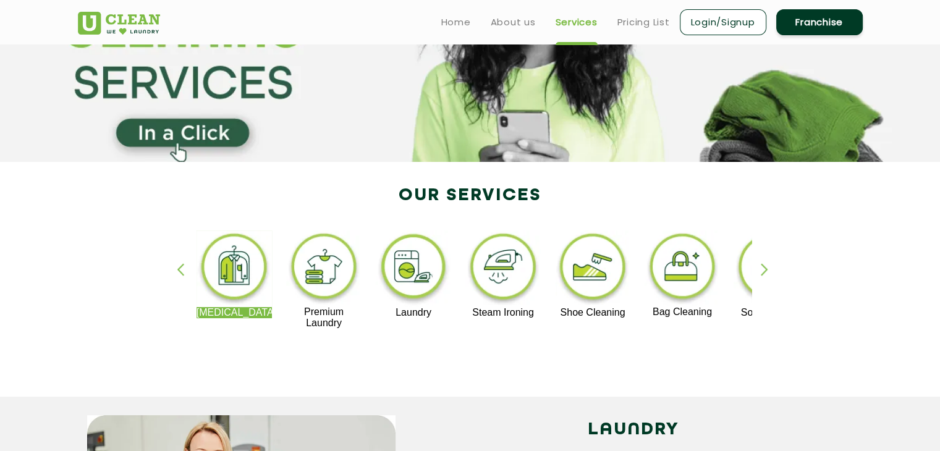
click at [337, 270] on img at bounding box center [324, 268] width 76 height 76
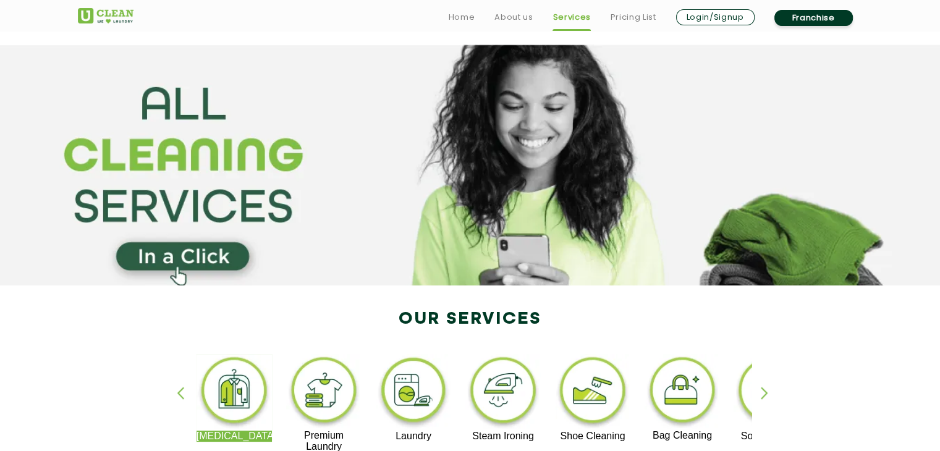
scroll to position [124, 0]
